Goal: Browse casually: Explore the website without a specific task or goal

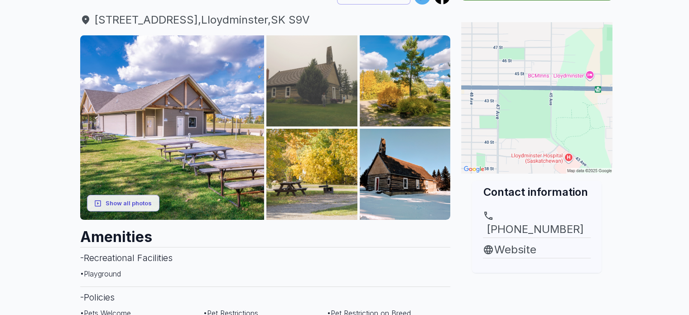
scroll to position [91, 0]
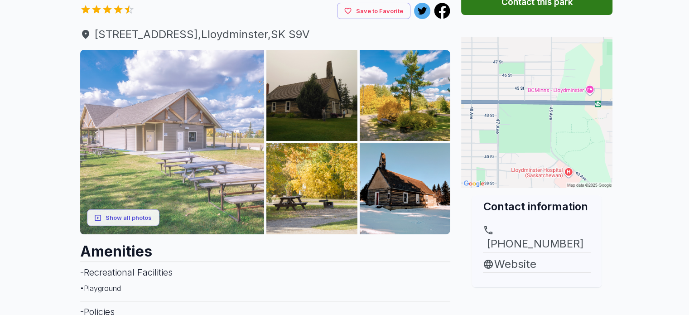
click at [232, 132] on img at bounding box center [172, 142] width 184 height 184
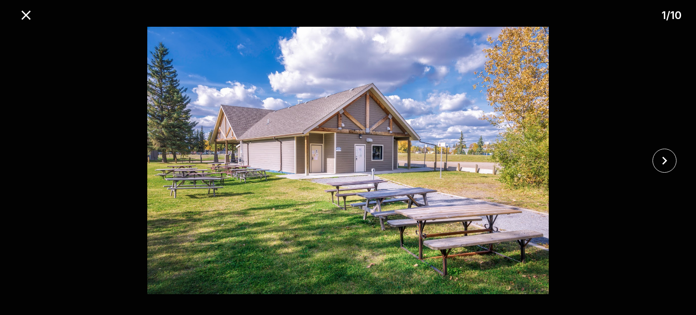
click at [671, 150] on div at bounding box center [667, 161] width 58 height 24
click at [665, 154] on icon "close" at bounding box center [664, 161] width 16 height 16
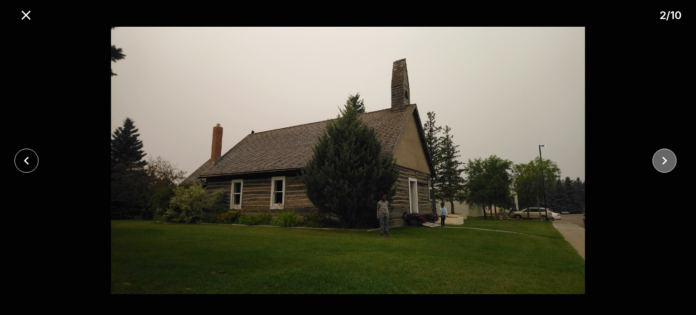
click at [665, 154] on icon "close" at bounding box center [664, 161] width 16 height 16
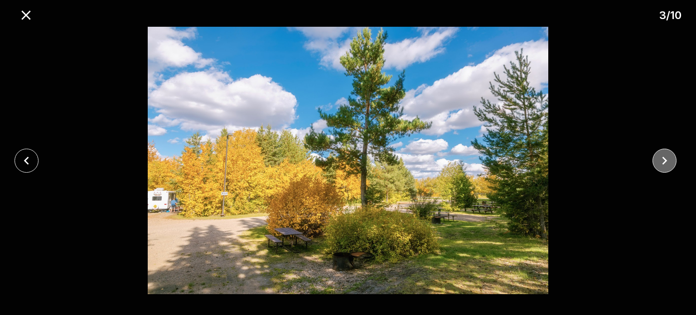
click at [665, 154] on icon "close" at bounding box center [664, 161] width 16 height 16
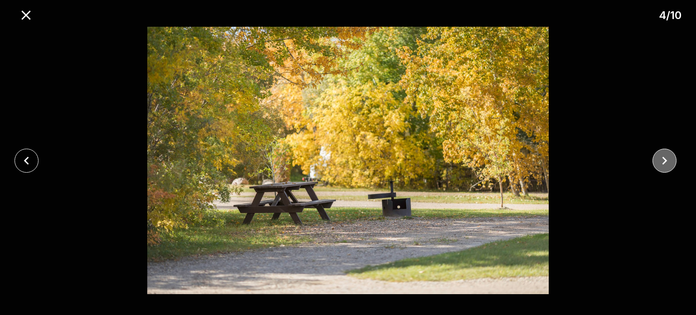
click at [665, 154] on icon "close" at bounding box center [664, 161] width 16 height 16
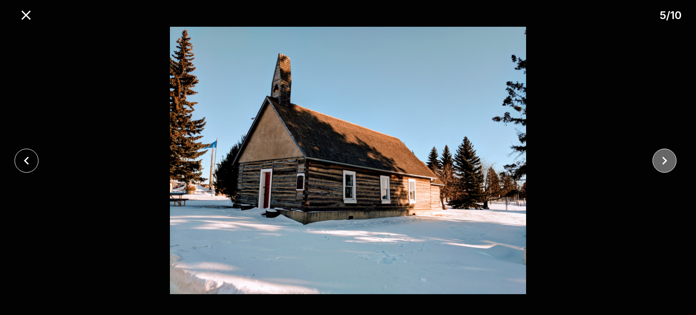
click at [665, 154] on icon "close" at bounding box center [664, 161] width 16 height 16
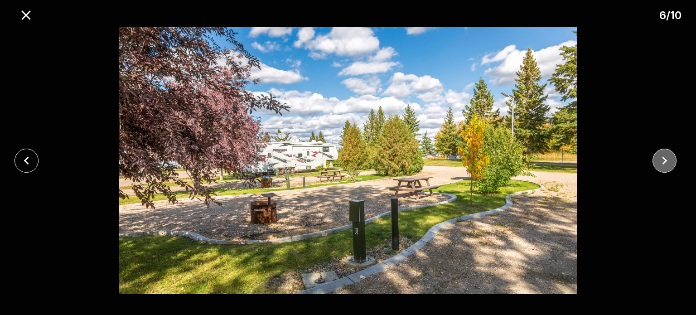
click at [665, 159] on icon "close" at bounding box center [664, 161] width 16 height 16
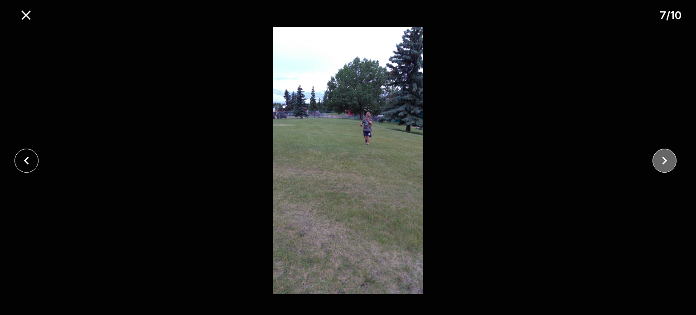
click at [665, 158] on icon "close" at bounding box center [664, 161] width 16 height 16
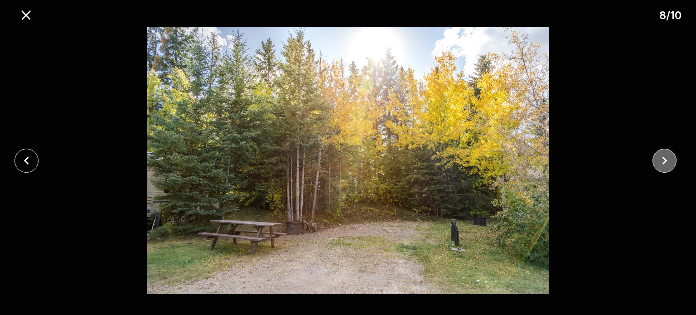
click at [665, 158] on icon "close" at bounding box center [664, 161] width 16 height 16
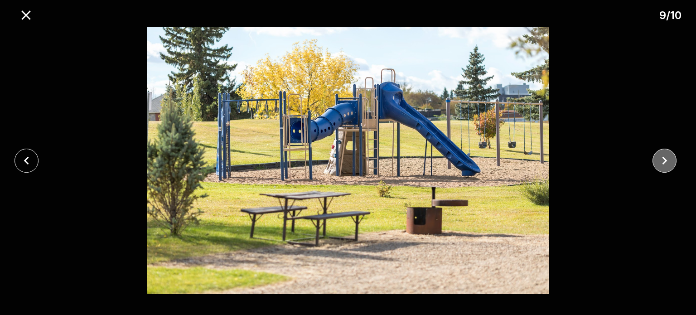
click at [665, 158] on icon "close" at bounding box center [664, 161] width 16 height 16
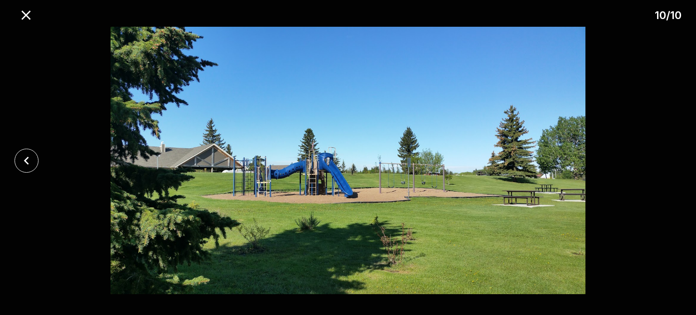
click at [665, 158] on div at bounding box center [348, 160] width 696 height 267
click at [25, 8] on icon "close" at bounding box center [26, 15] width 16 height 16
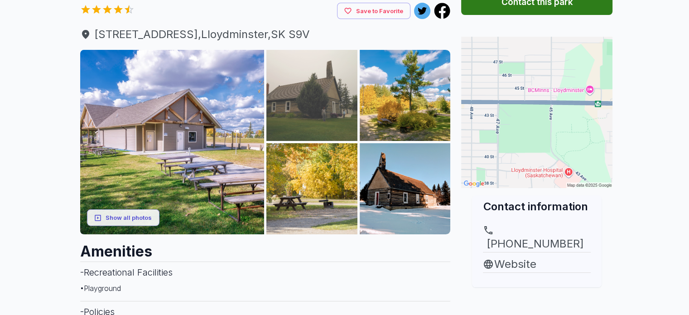
click at [320, 100] on img at bounding box center [311, 95] width 91 height 91
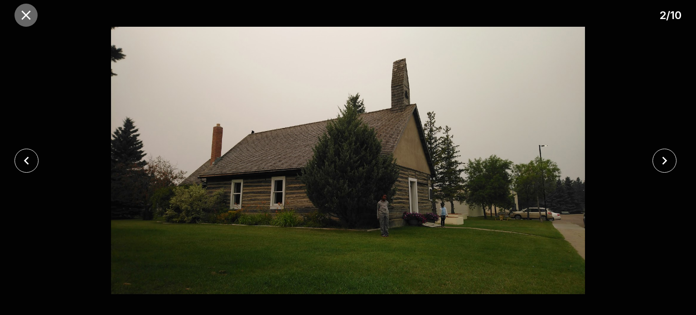
click at [24, 19] on icon "close" at bounding box center [26, 15] width 16 height 16
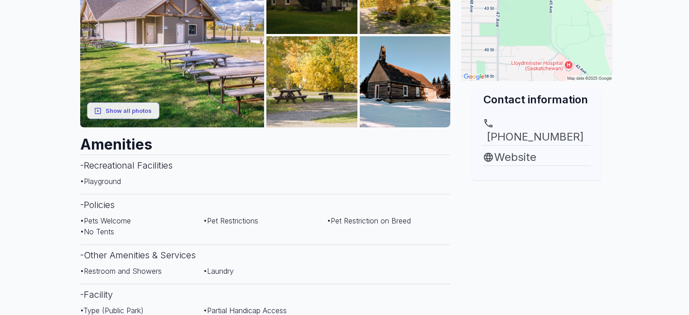
scroll to position [362, 0]
